Goal: Task Accomplishment & Management: Manage account settings

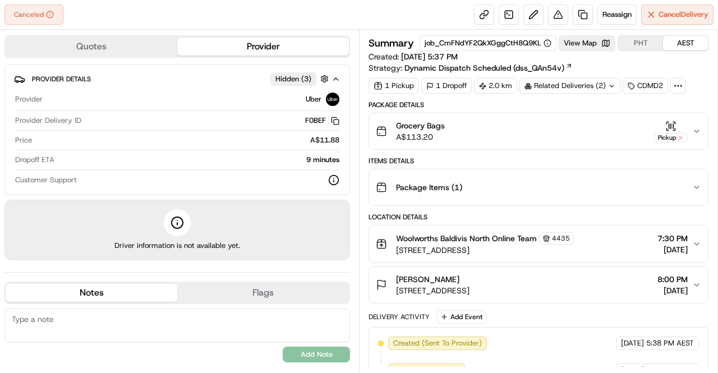
click at [87, 13] on div "Canceled Reassign Cancel Delivery" at bounding box center [359, 15] width 718 height 30
click at [580, 72] on div "Summary job_CmFNdYF2QkXGggCtH8Q9KL View Map PHT AEST Created: [DATE] 5:37 PM St…" at bounding box center [538, 54] width 340 height 38
click at [583, 82] on div "Related Deliveries (2)" at bounding box center [569, 86] width 101 height 16
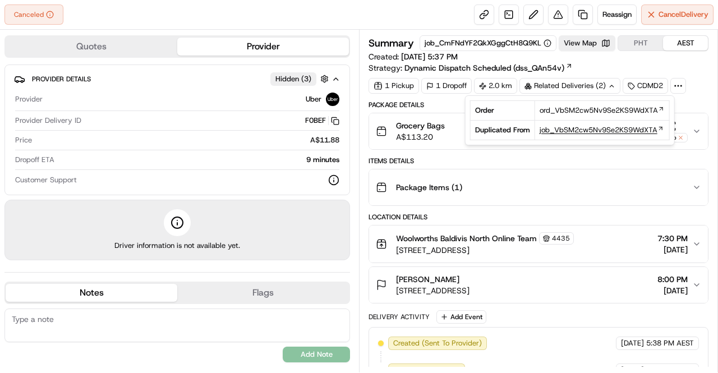
click at [571, 131] on span "job_VbSM2cw5Nv9Se2KS9WdXTA" at bounding box center [599, 130] width 118 height 10
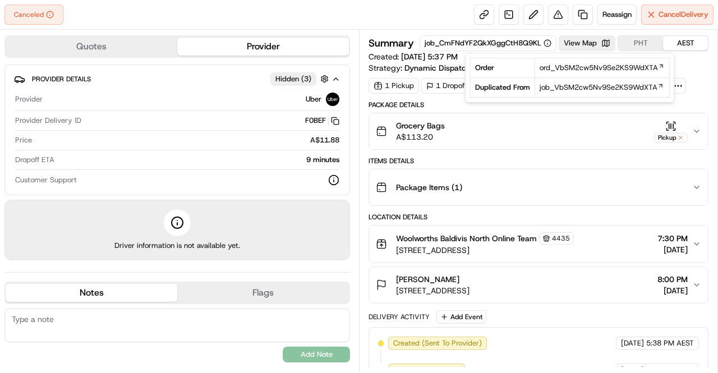
scroll to position [43, 0]
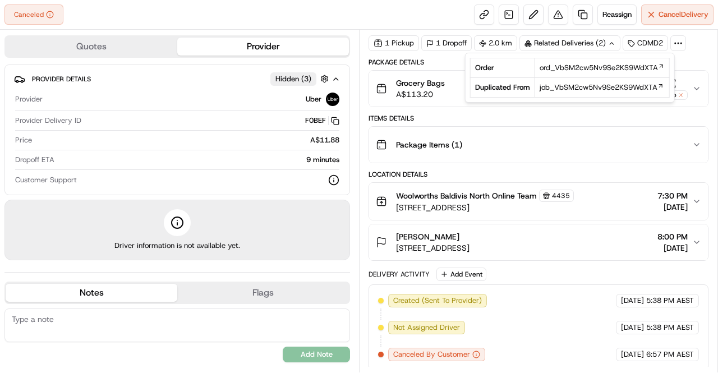
click at [551, 262] on div "Package Details Grocery Bags A$113.20 Pickup Items Details Package Items ( 1 ) …" at bounding box center [538, 214] width 340 height 313
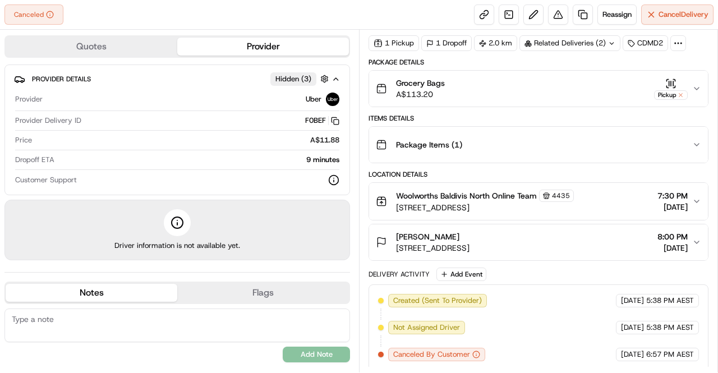
click at [551, 262] on div "Package Details Grocery Bags A$113.20 Pickup Items Details Package Items ( 1 ) …" at bounding box center [538, 214] width 340 height 313
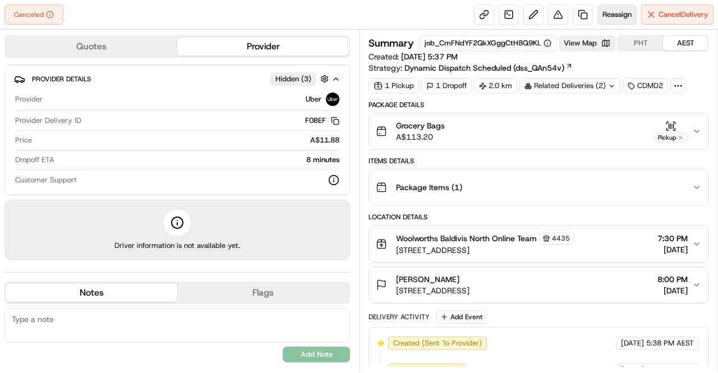
click at [607, 14] on span "Reassign" at bounding box center [616, 15] width 29 height 10
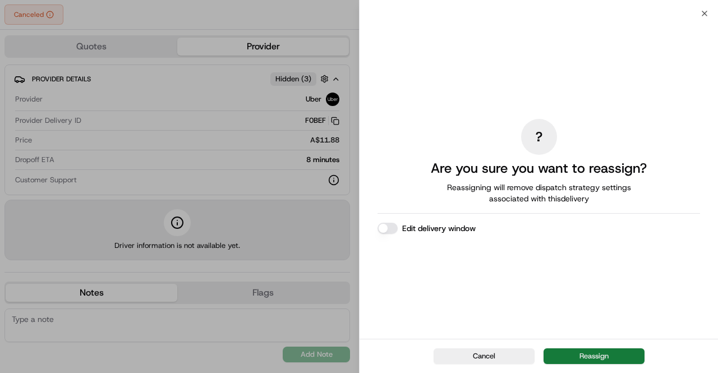
click at [579, 354] on button "Reassign" at bounding box center [593, 356] width 101 height 16
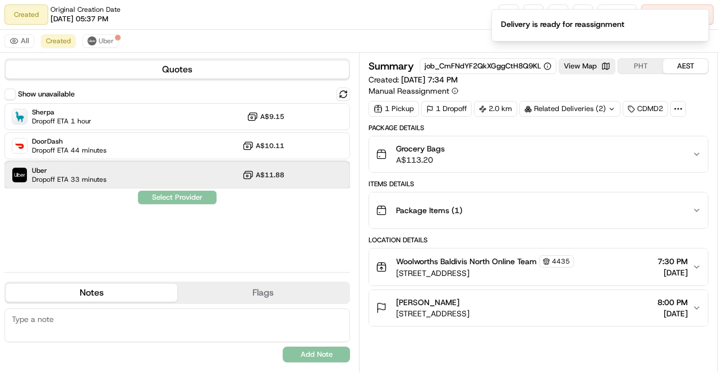
click at [103, 171] on span "Uber" at bounding box center [69, 170] width 75 height 9
click at [174, 195] on button "Assign Provider" at bounding box center [177, 197] width 80 height 13
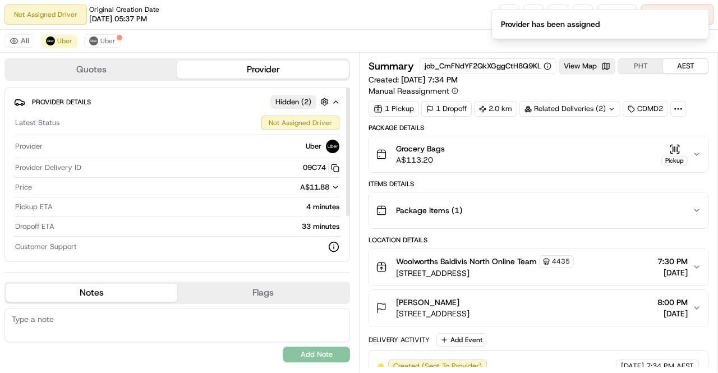
scroll to position [64, 0]
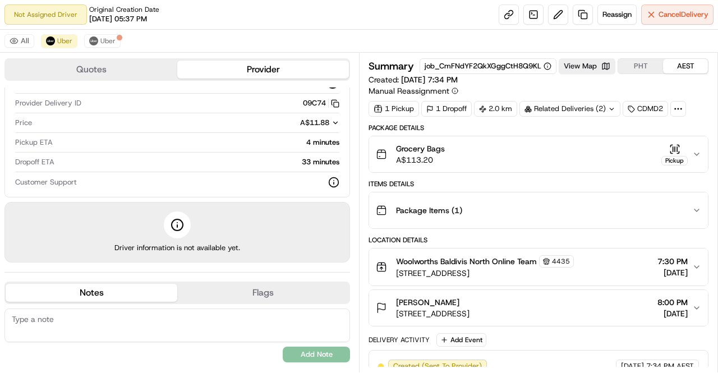
click at [528, 179] on div "Items Details" at bounding box center [538, 183] width 340 height 9
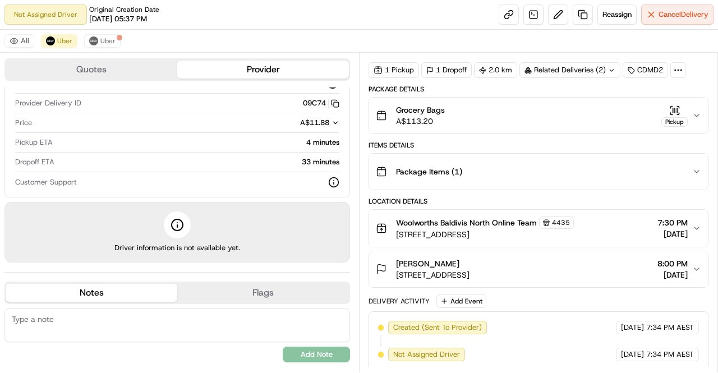
click at [528, 195] on div "Package Details Grocery Bags A$113.20 Pickup Items Details Package Items ( 1 ) …" at bounding box center [538, 228] width 340 height 286
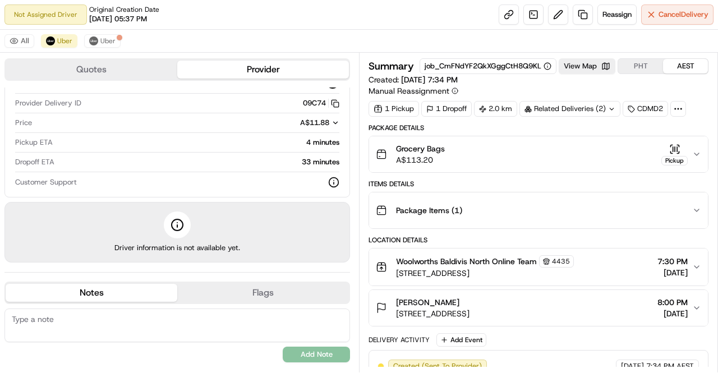
click at [524, 182] on div "Items Details" at bounding box center [538, 183] width 340 height 9
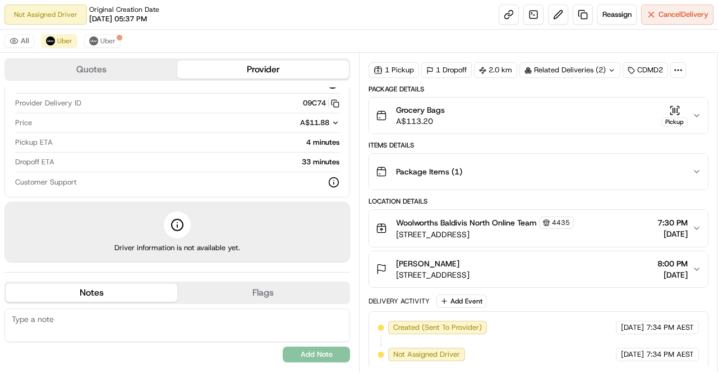
click at [525, 197] on div "Location Details" at bounding box center [538, 201] width 340 height 9
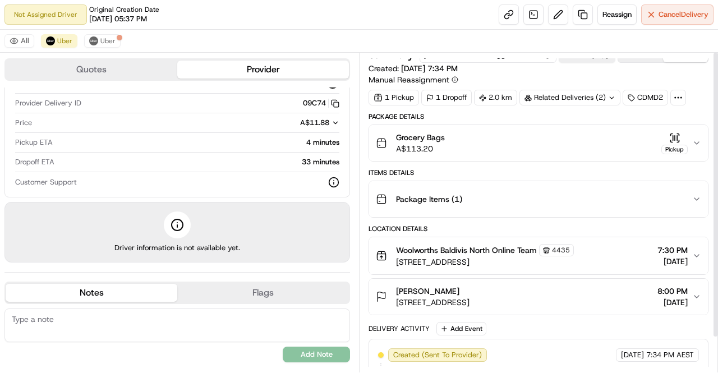
scroll to position [0, 0]
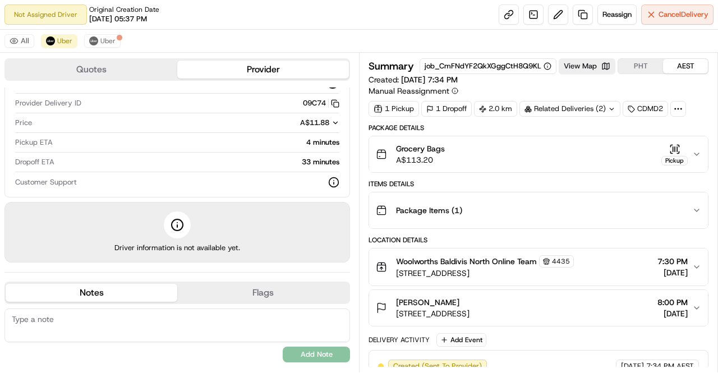
click at [524, 177] on div "Package Details Grocery Bags A$113.20 Pickup Items Details Package Items ( 1 ) …" at bounding box center [538, 266] width 340 height 286
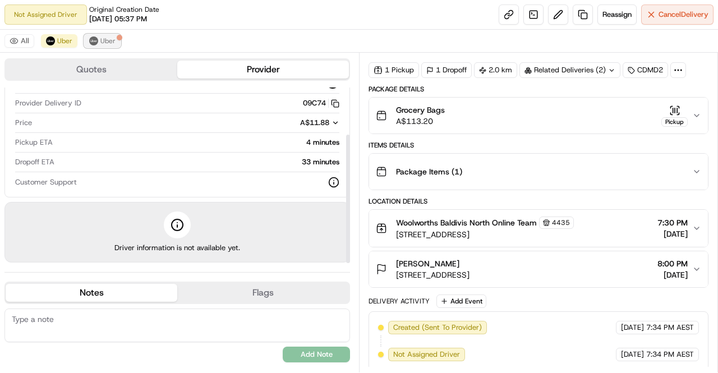
click at [108, 39] on span "Uber" at bounding box center [107, 40] width 15 height 9
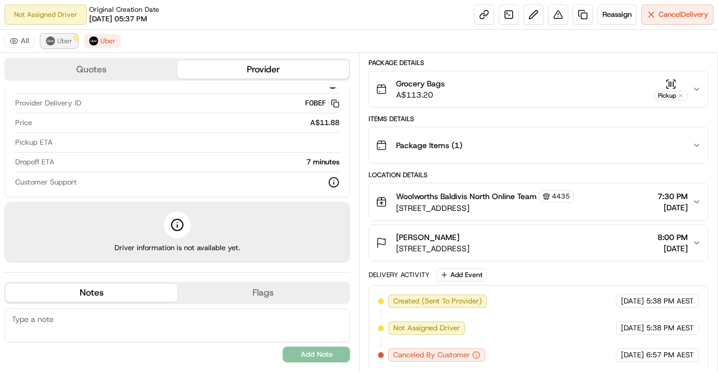
click at [63, 44] on span "Uber" at bounding box center [64, 40] width 15 height 9
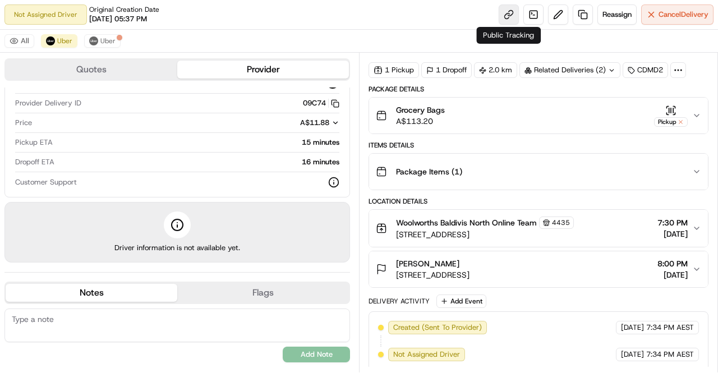
click at [503, 21] on link at bounding box center [509, 14] width 20 height 20
click at [675, 73] on icon at bounding box center [678, 70] width 10 height 10
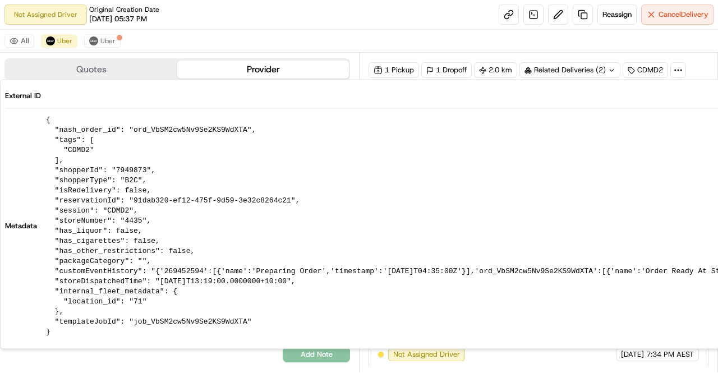
click at [675, 73] on icon at bounding box center [678, 70] width 10 height 10
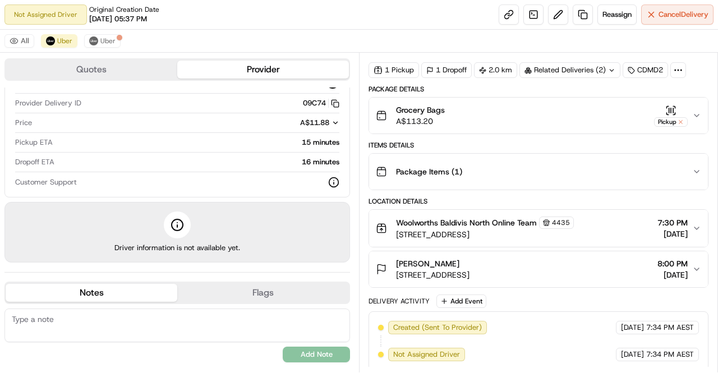
scroll to position [0, 0]
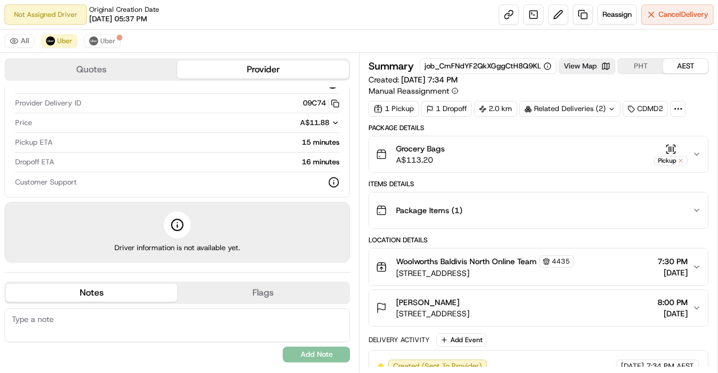
click at [643, 63] on button "PHT" at bounding box center [640, 66] width 45 height 15
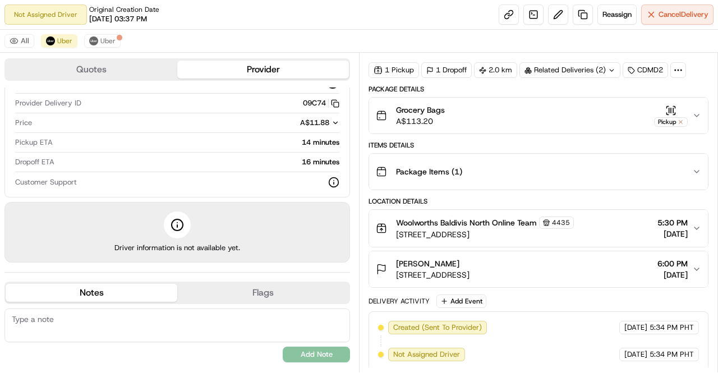
click at [529, 198] on div "Location Details" at bounding box center [538, 201] width 340 height 9
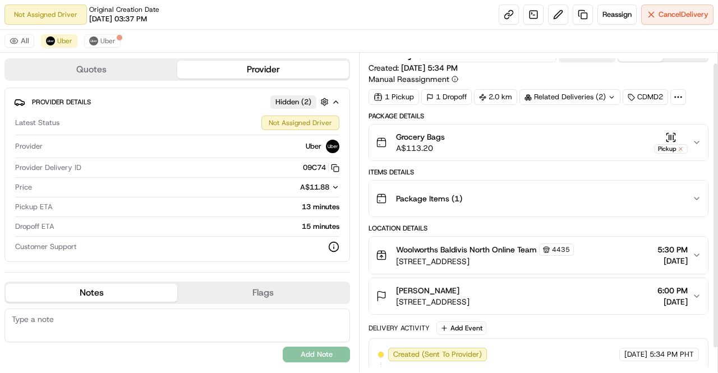
scroll to position [0, 0]
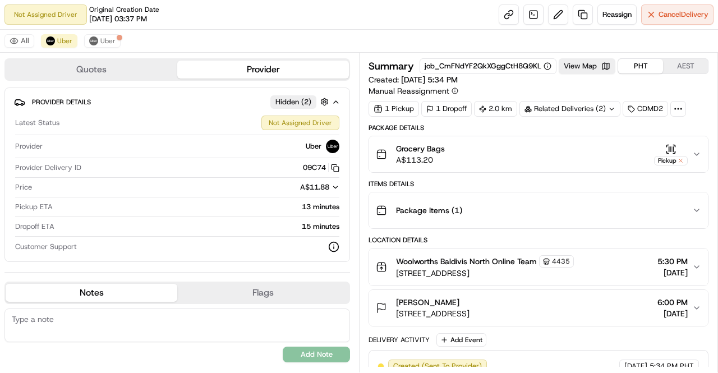
click at [501, 236] on div "Location Details" at bounding box center [538, 240] width 340 height 9
click at [692, 70] on button "AEST" at bounding box center [685, 66] width 45 height 15
click at [644, 62] on button "PHT" at bounding box center [640, 66] width 45 height 15
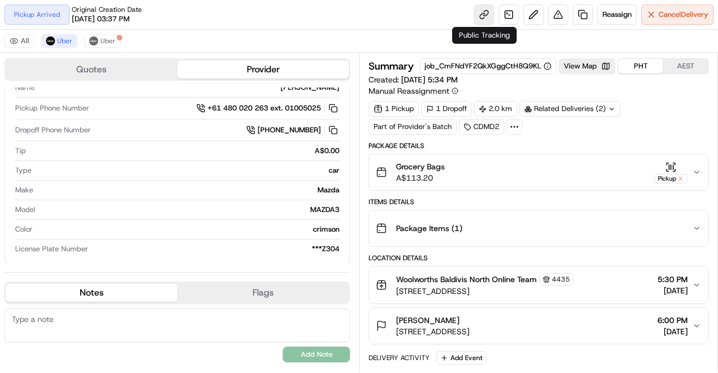
click at [487, 14] on link at bounding box center [484, 14] width 20 height 20
